Goal: Book appointment/travel/reservation

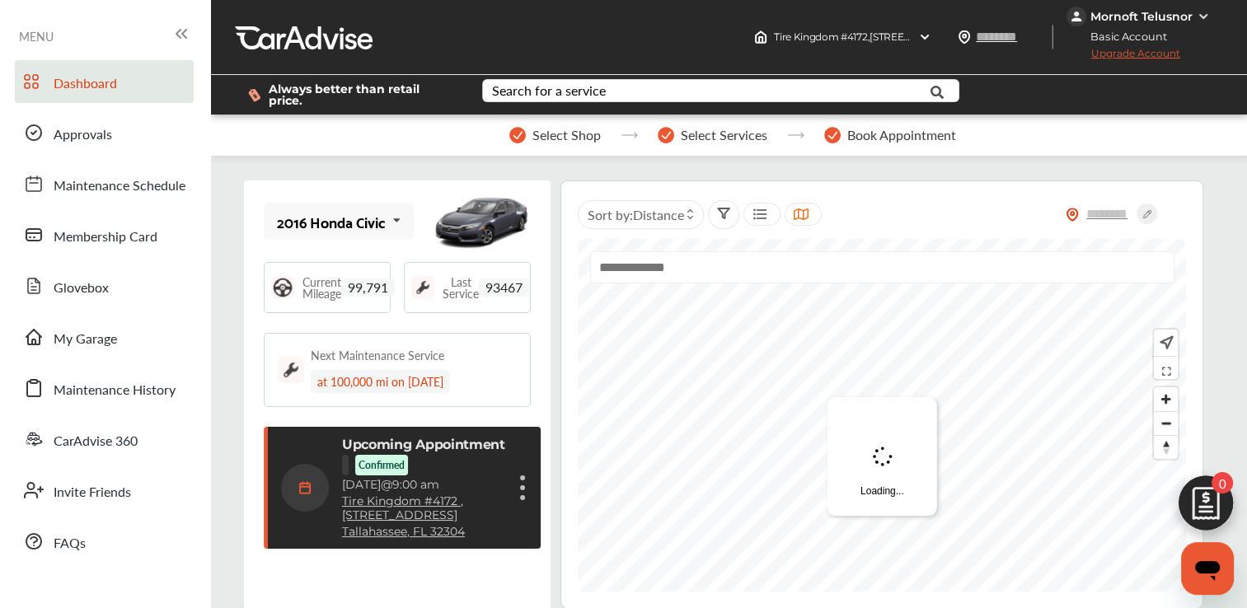
click at [388, 495] on link "Tire Kingdom [STREET_ADDRESS]" at bounding box center [423, 509] width 163 height 28
click at [1204, 495] on img at bounding box center [1206, 507] width 79 height 79
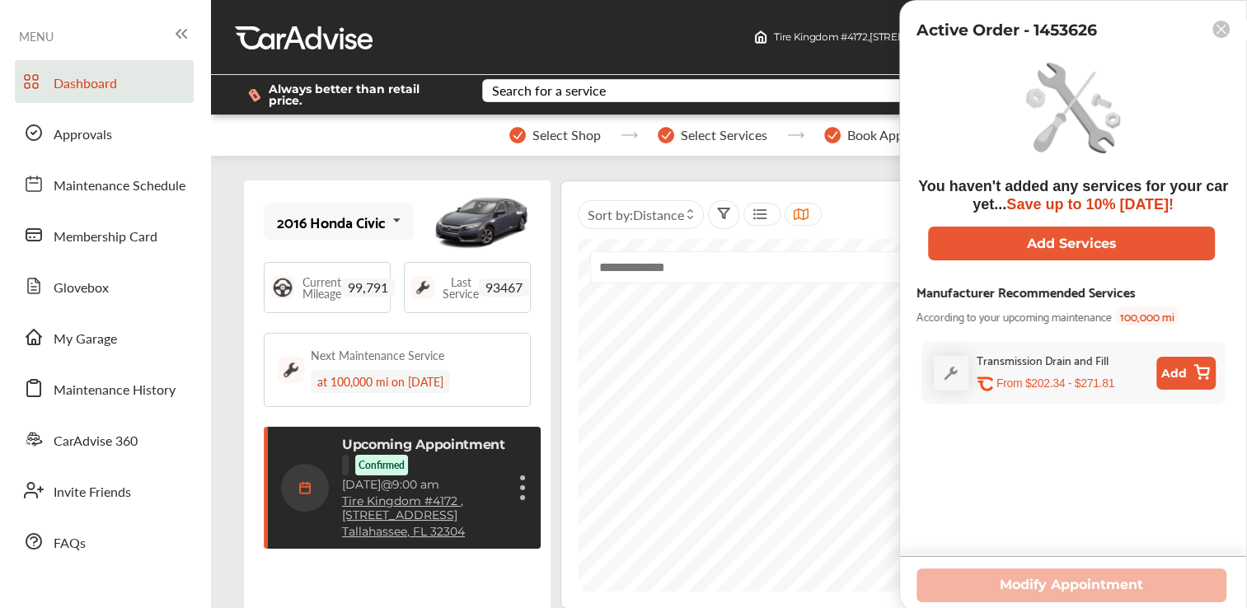
click at [371, 437] on p "Upcoming Appointment" at bounding box center [423, 445] width 163 height 16
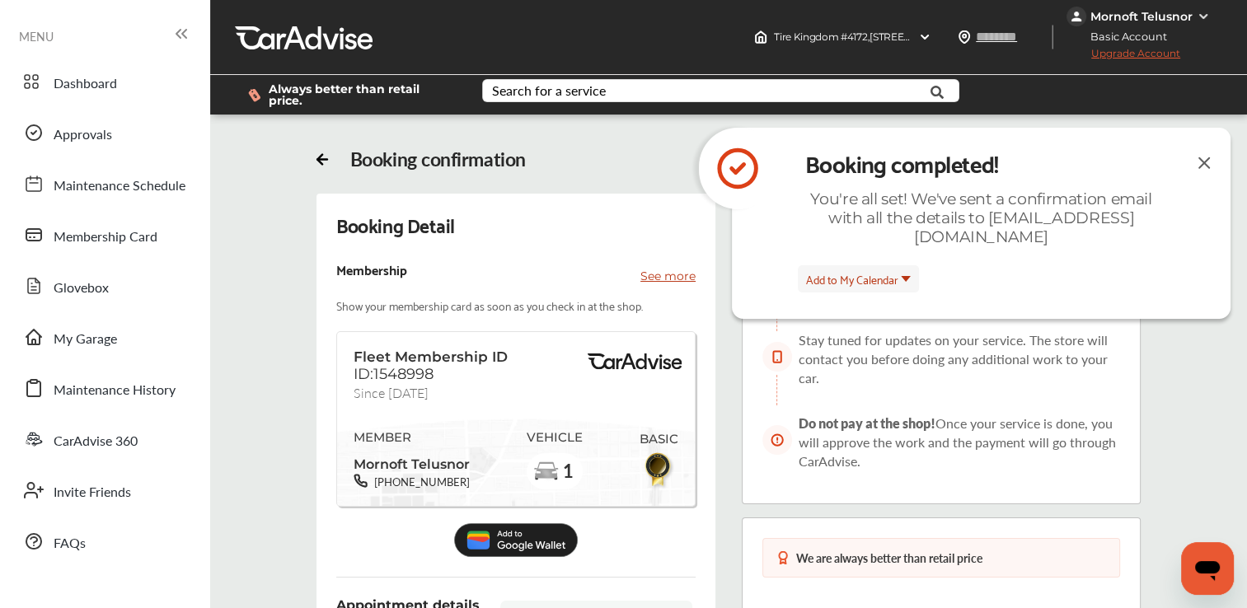
click at [1208, 159] on img at bounding box center [1205, 163] width 20 height 21
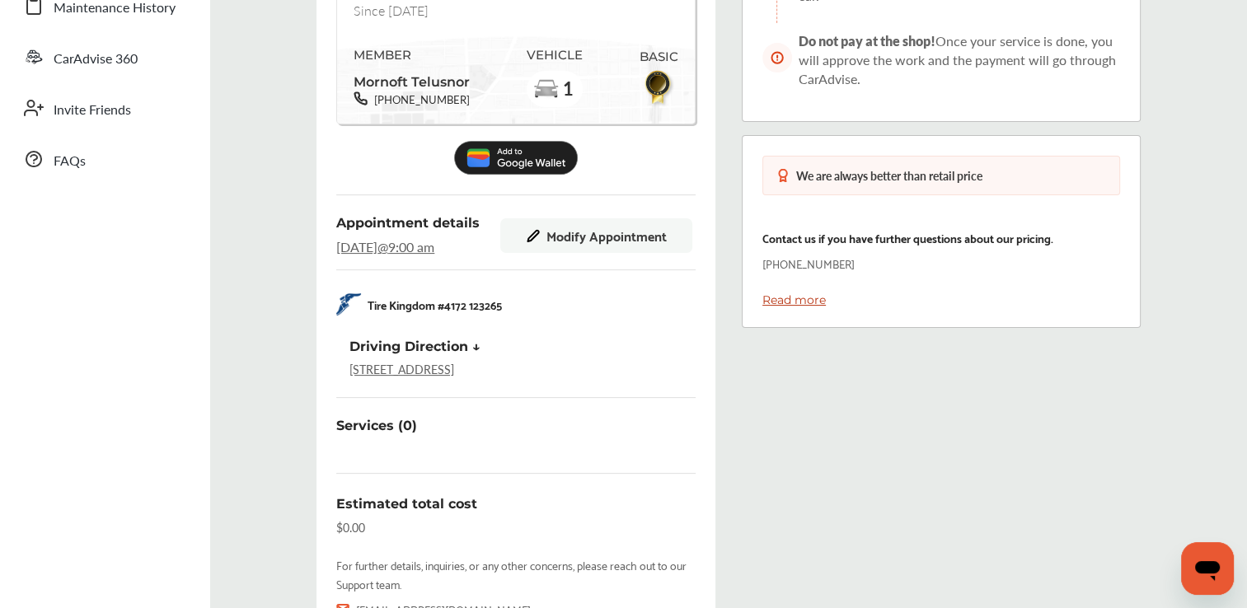
scroll to position [376, 0]
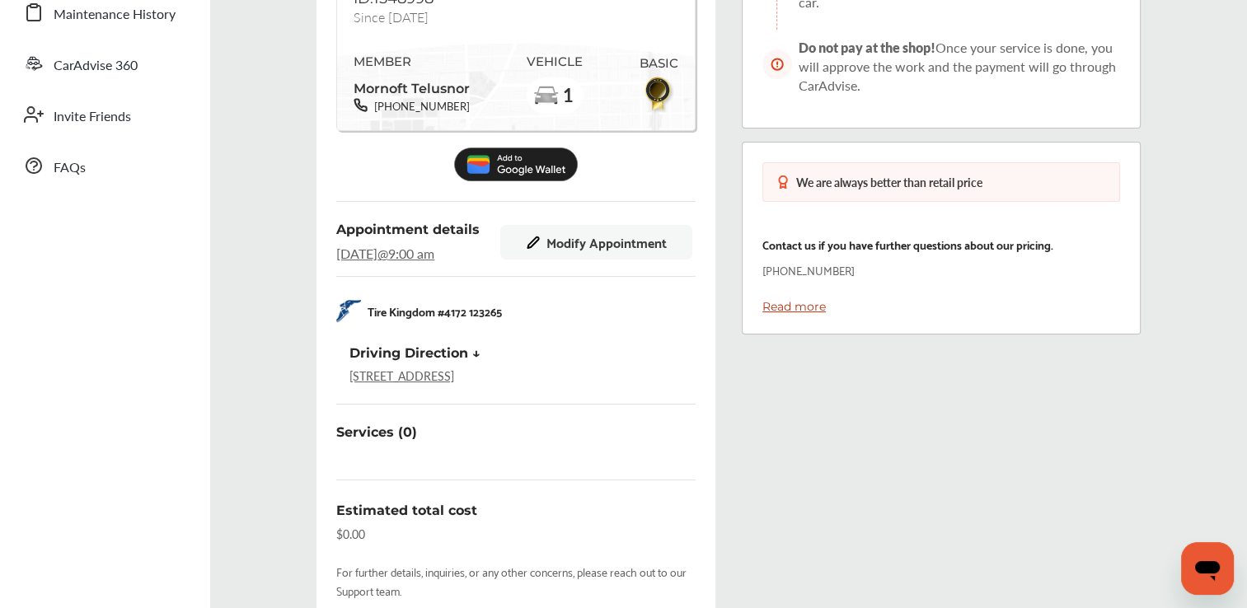
click at [573, 244] on span "Modify Appointment" at bounding box center [607, 242] width 120 height 15
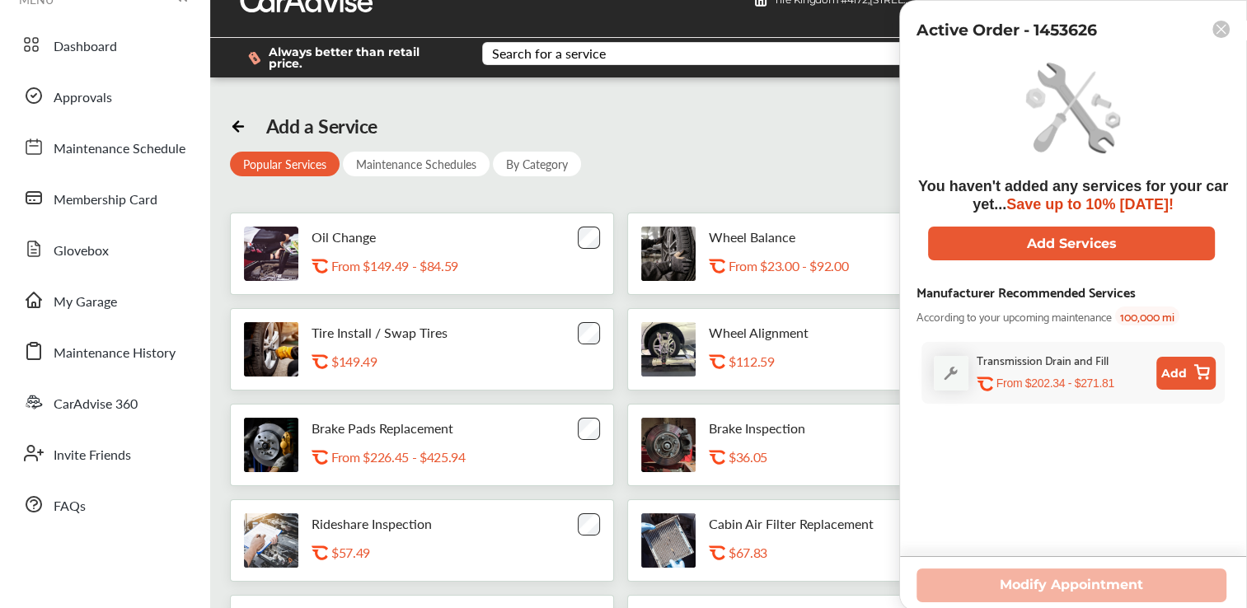
scroll to position [26, 0]
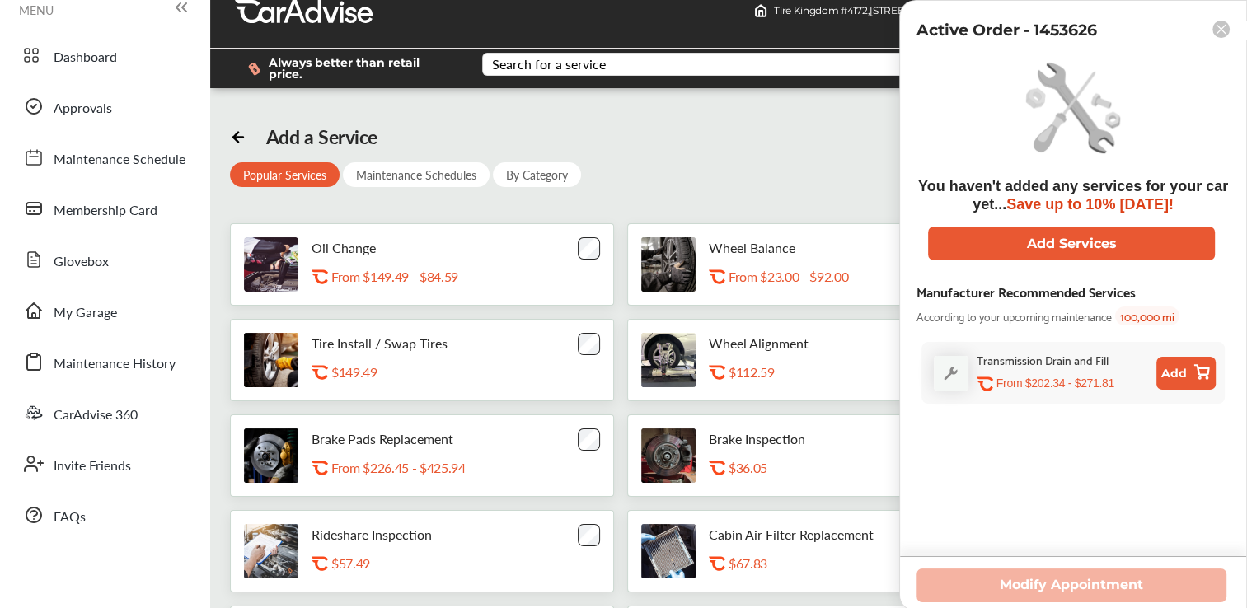
click at [1219, 31] on icon at bounding box center [1221, 29] width 9 height 9
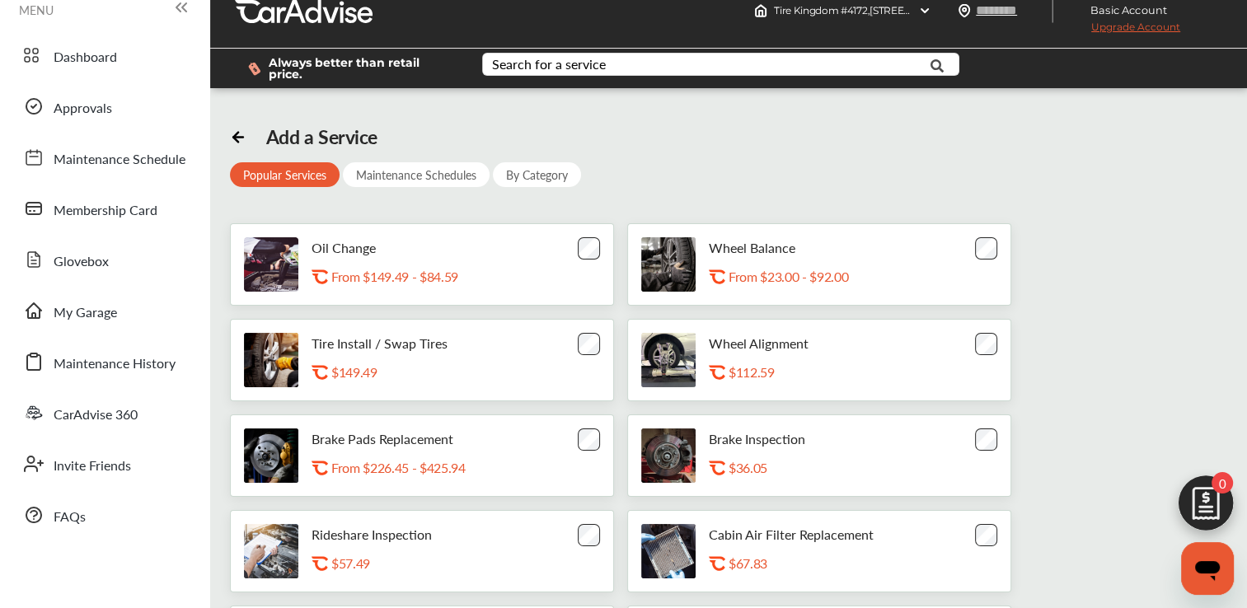
drag, startPoint x: 1198, startPoint y: 513, endPoint x: 1069, endPoint y: 253, distance: 290.2
click at [1069, 253] on div "Oil Change .st0{fill:#FA4A1C;} From $149.49 - $84.59 Wheel Balance .st0{fill:#F…" at bounding box center [729, 455] width 998 height 465
